Goal: Information Seeking & Learning: Learn about a topic

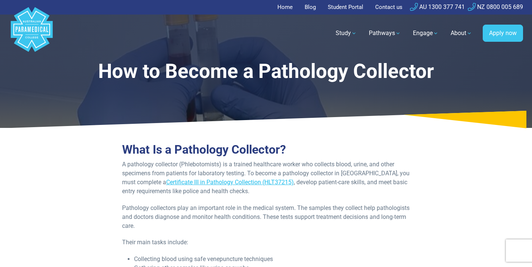
click at [190, 181] on link "Certificate III in Pathology Collection (HLT37215)" at bounding box center [230, 182] width 128 height 7
